Goal: Information Seeking & Learning: Learn about a topic

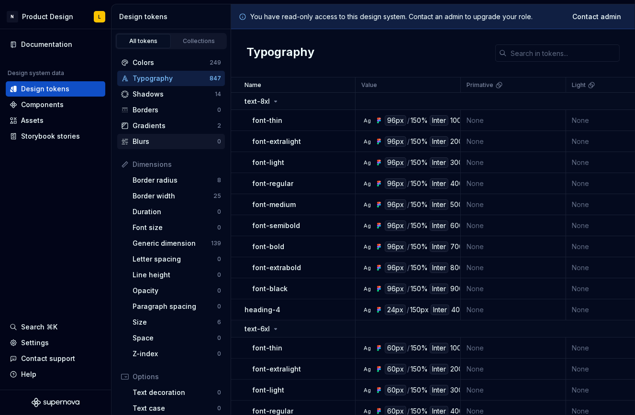
scroll to position [108, 0]
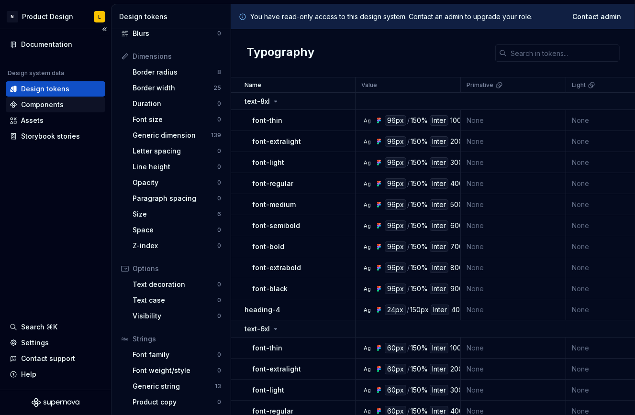
click at [38, 107] on div "Components" at bounding box center [42, 105] width 43 height 10
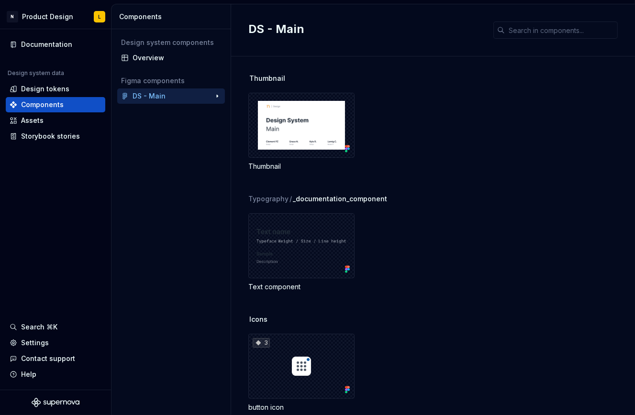
click at [156, 97] on div "DS - Main" at bounding box center [149, 96] width 33 height 10
click at [39, 124] on div "Assets" at bounding box center [32, 121] width 22 height 10
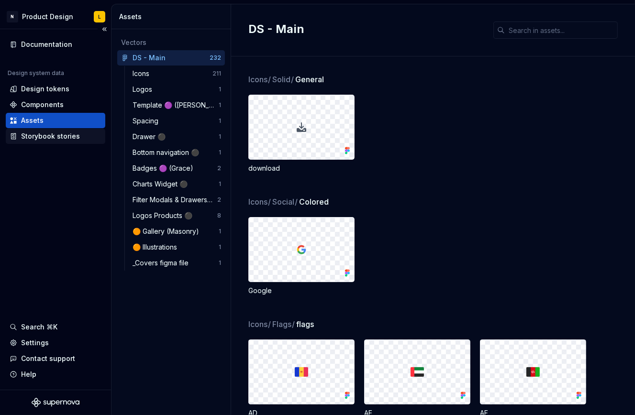
click at [45, 134] on div "Storybook stories" at bounding box center [50, 137] width 59 height 10
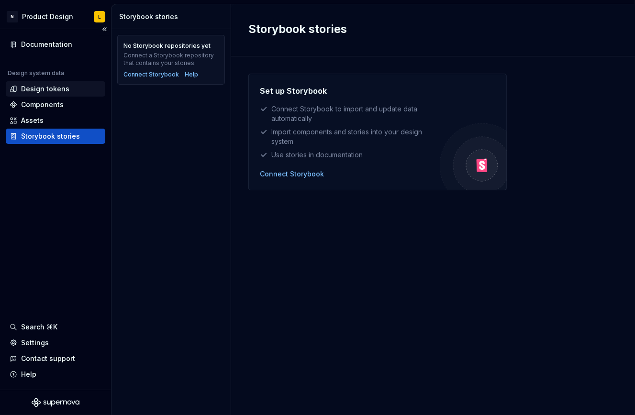
click at [55, 88] on div "Design tokens" at bounding box center [45, 89] width 48 height 10
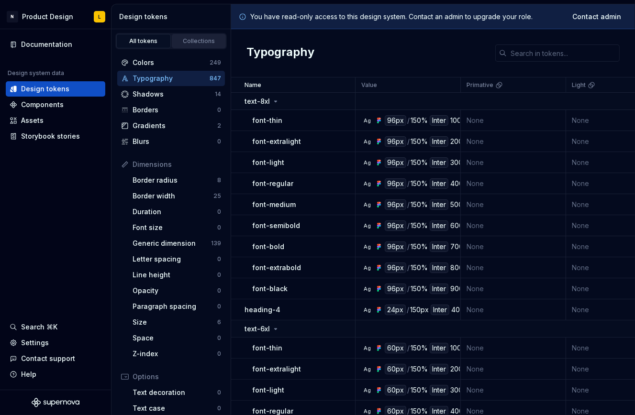
click at [191, 45] on link "Collections" at bounding box center [199, 41] width 55 height 14
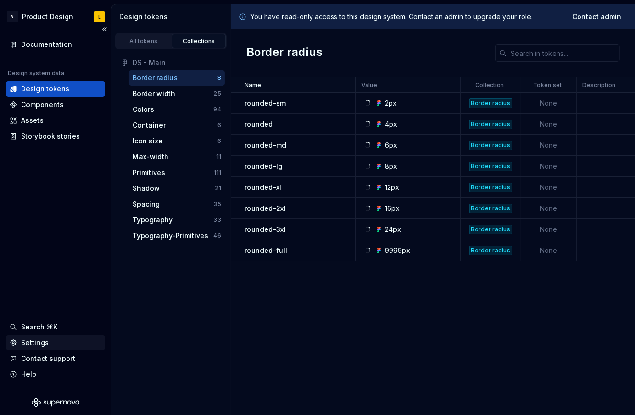
click at [45, 342] on div "Settings" at bounding box center [35, 343] width 28 height 10
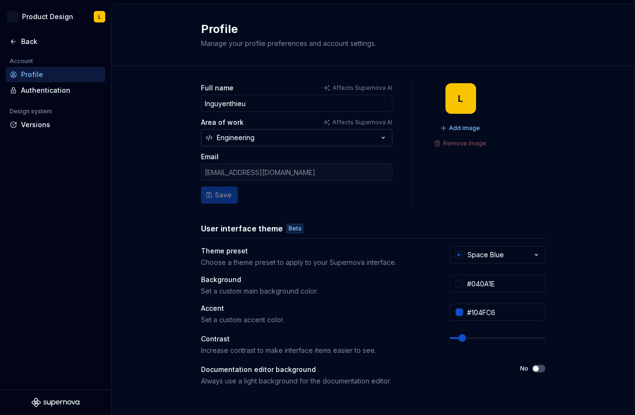
click at [250, 138] on div "Engineering" at bounding box center [236, 138] width 38 height 10
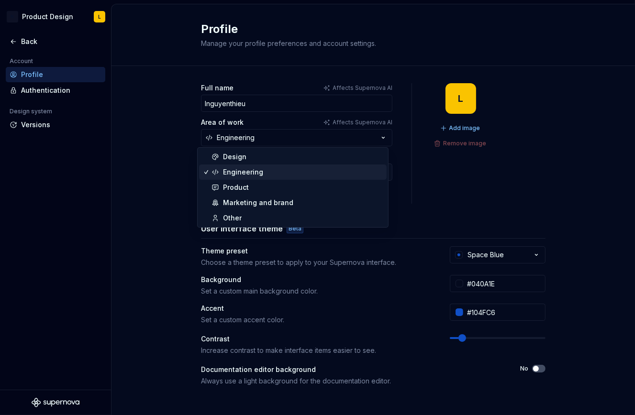
click at [508, 39] on div "Profile Manage your profile preferences and account settings." at bounding box center [367, 35] width 333 height 27
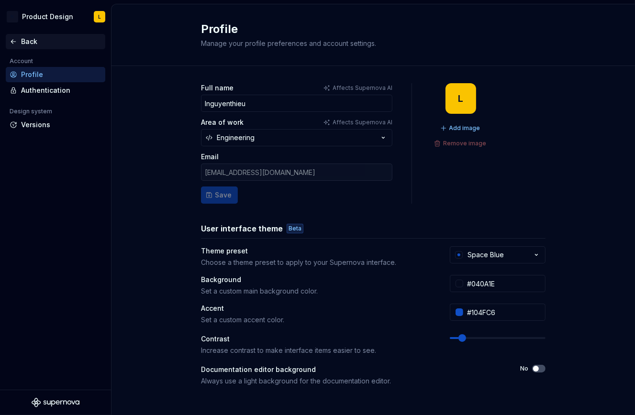
click at [36, 45] on div "Back" at bounding box center [61, 42] width 80 height 10
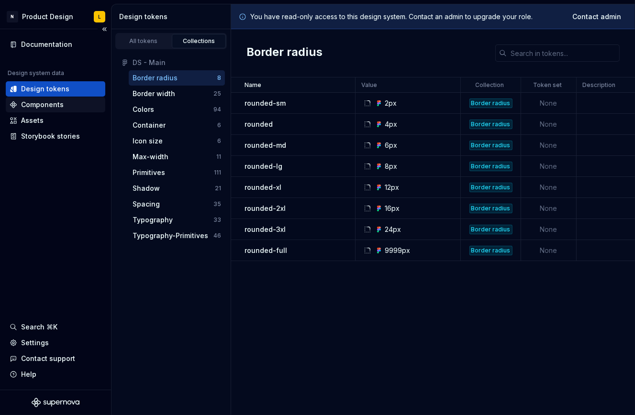
click at [34, 101] on div "Components" at bounding box center [42, 105] width 43 height 10
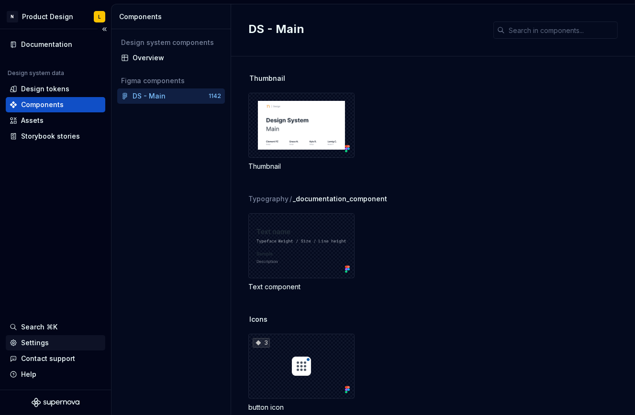
click at [55, 345] on div "Settings" at bounding box center [56, 343] width 92 height 10
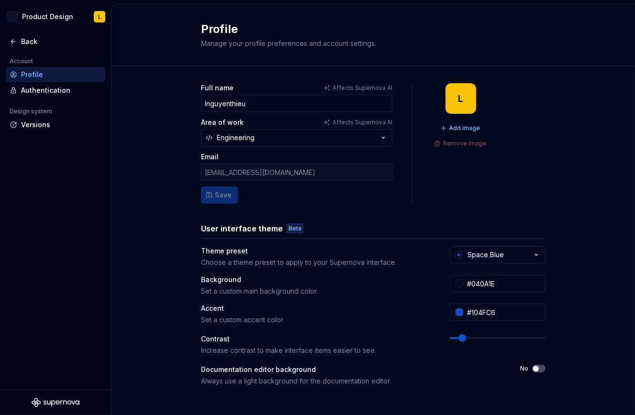
click at [348, 121] on p "Affects Supernova AI" at bounding box center [363, 123] width 60 height 8
click at [179, 159] on div "Full name Affects Supernova AI lnguyenthieu Area of work Affects Supernova AI E…" at bounding box center [374, 307] width 524 height 482
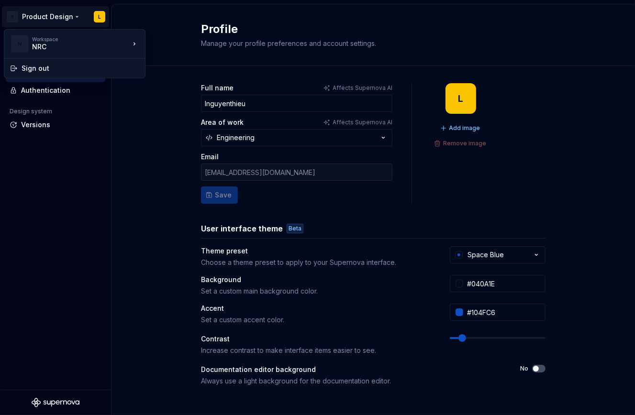
click at [40, 19] on html "N Product Design L Back Account Profile Authentication Design system Versions P…" at bounding box center [317, 207] width 635 height 415
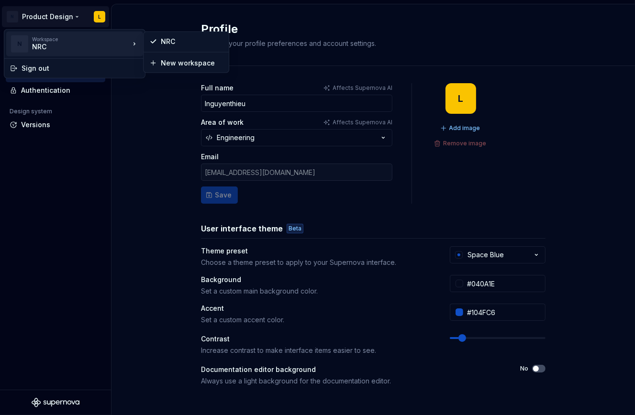
click at [45, 41] on div "Workspace" at bounding box center [81, 39] width 98 height 6
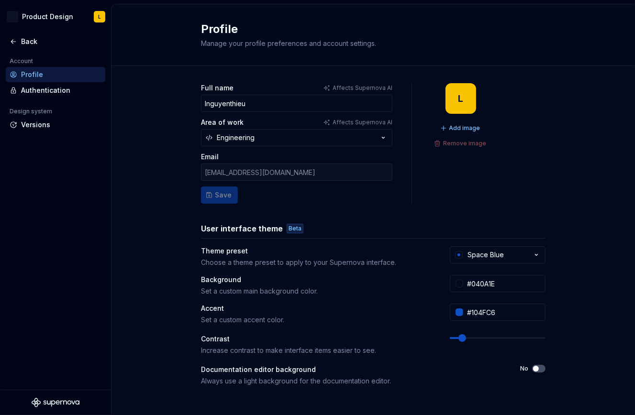
click at [168, 332] on html "N Product Design L Back Account Profile Authentication Design system Versions P…" at bounding box center [317, 207] width 635 height 415
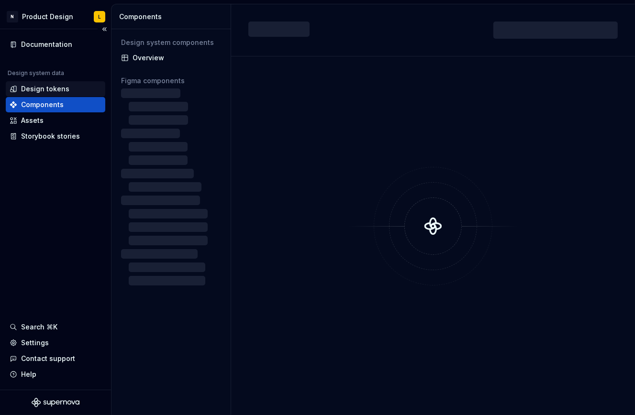
click at [61, 91] on div "Design tokens" at bounding box center [45, 89] width 48 height 10
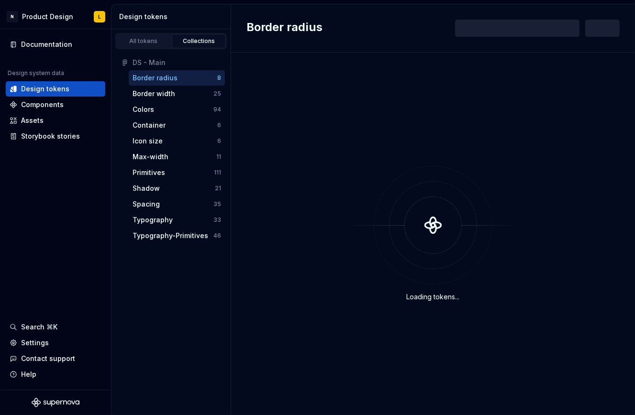
click at [153, 58] on div "DS - Main" at bounding box center [177, 63] width 89 height 10
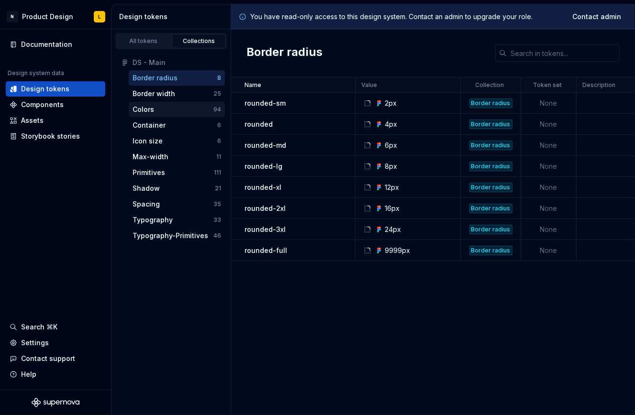
click at [157, 109] on div "Colors" at bounding box center [173, 110] width 81 height 10
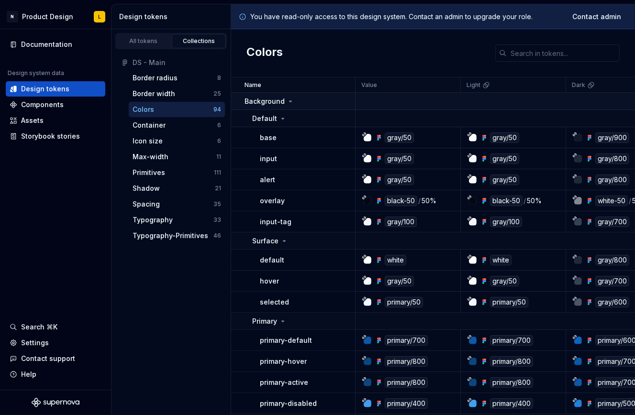
click at [266, 103] on p "Background" at bounding box center [265, 102] width 40 height 10
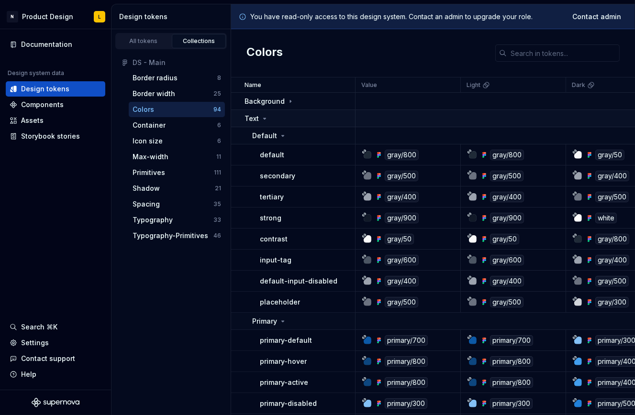
click at [256, 123] on td "Text" at bounding box center [293, 118] width 124 height 17
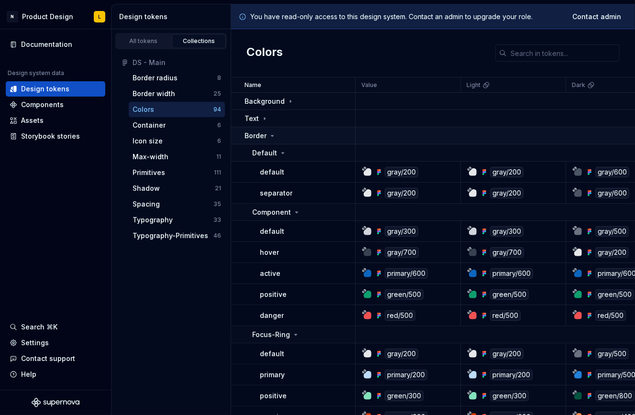
click at [255, 142] on td "Border" at bounding box center [293, 135] width 124 height 17
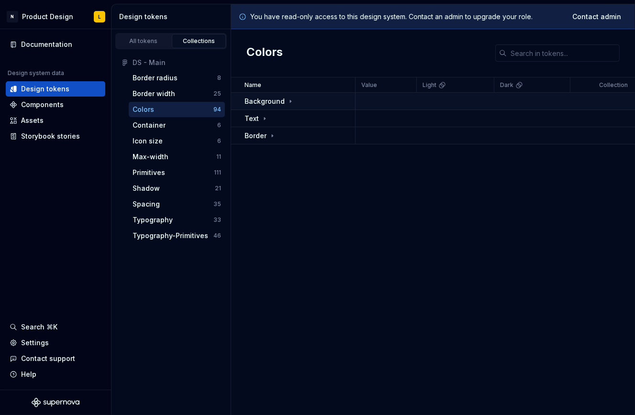
click at [257, 94] on td "Background" at bounding box center [293, 101] width 124 height 17
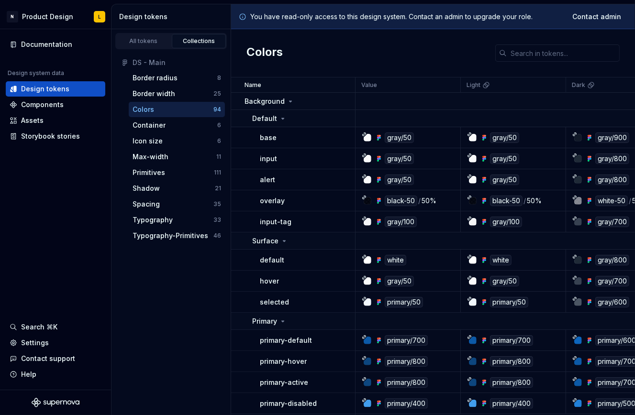
click at [273, 141] on p "base" at bounding box center [268, 138] width 17 height 10
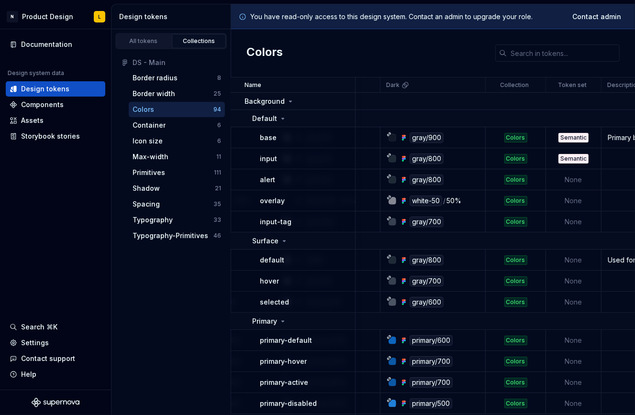
scroll to position [0, 320]
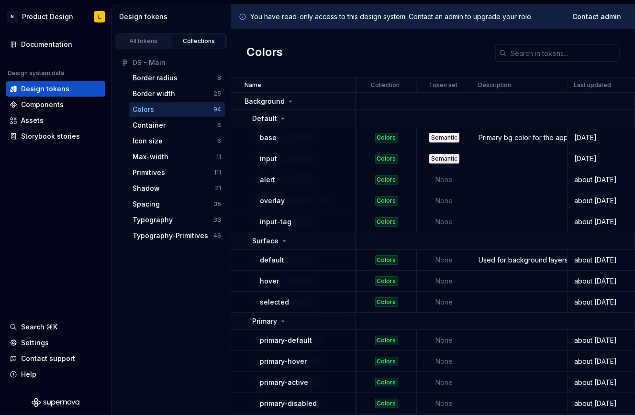
click at [493, 135] on div "Primary bg color for the apps main pages. Neutral foundation for foreground ele…" at bounding box center [520, 138] width 94 height 10
copy div "Primary bg color for the apps main pages. Neutral foundation for foreground ele…"
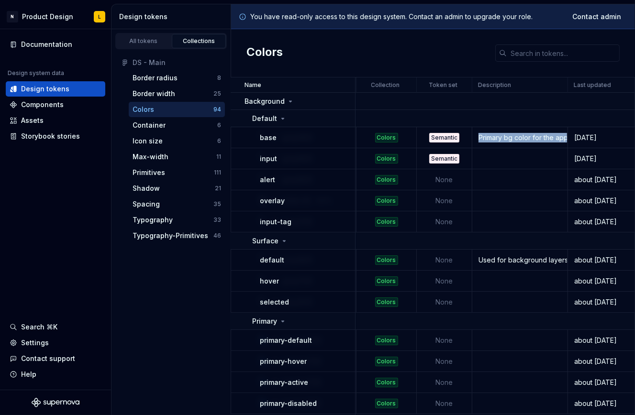
click at [493, 135] on div "Primary bg color for the apps main pages. Neutral foundation for foreground ele…" at bounding box center [520, 138] width 94 height 10
